Goal: Task Accomplishment & Management: Complete application form

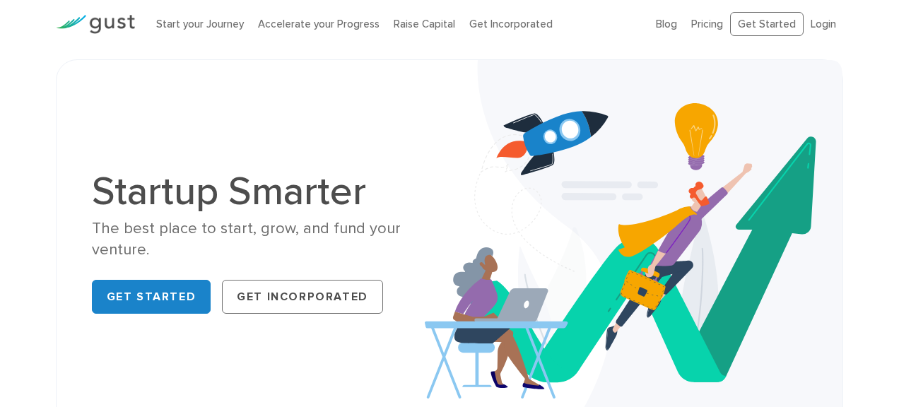
scroll to position [13, 0]
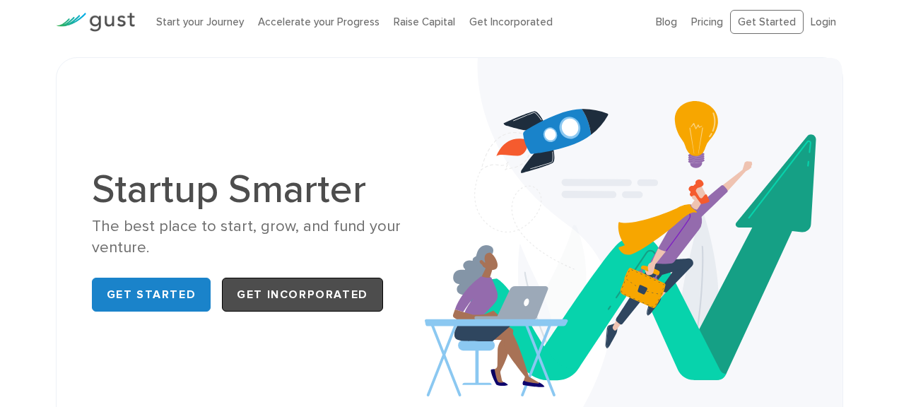
click at [319, 290] on link "Get Incorporated" at bounding box center [302, 295] width 161 height 34
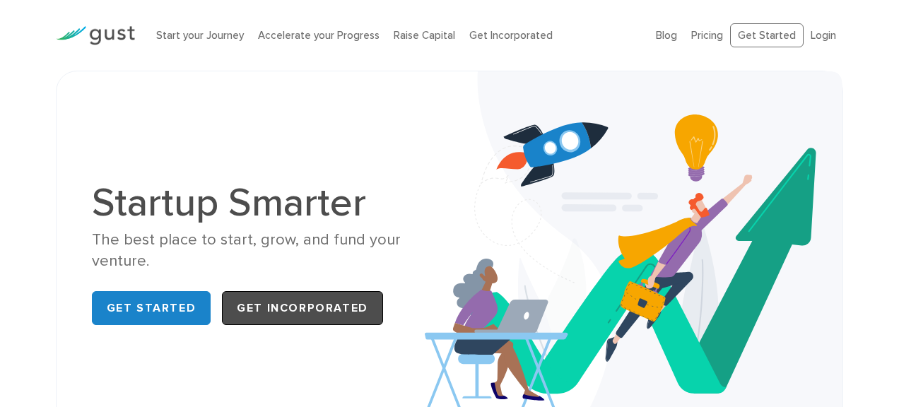
click at [356, 312] on link "Get Incorporated" at bounding box center [302, 308] width 161 height 34
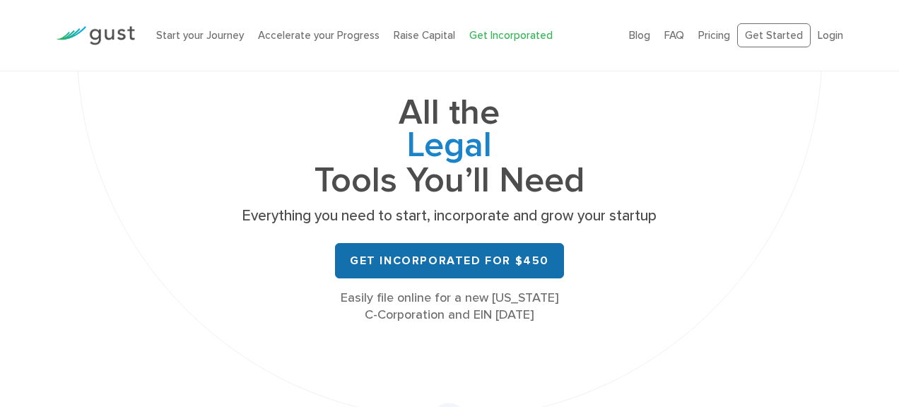
click at [484, 256] on link "Get Incorporated for $450" at bounding box center [449, 260] width 229 height 35
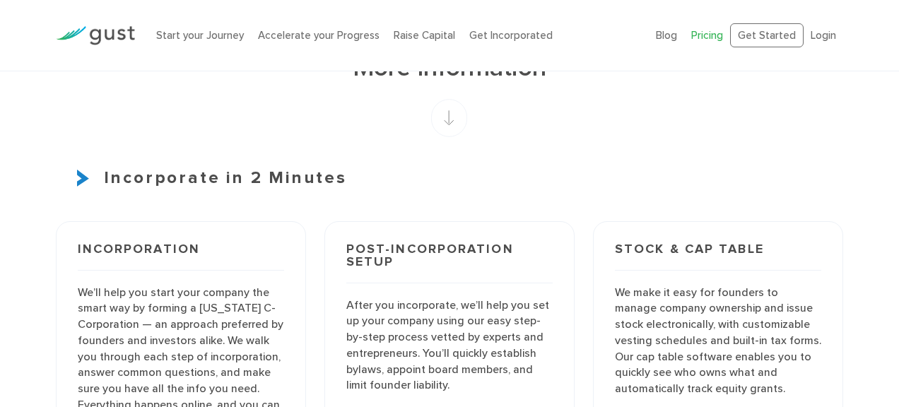
scroll to position [1001, 0]
